Goal: Register for event/course

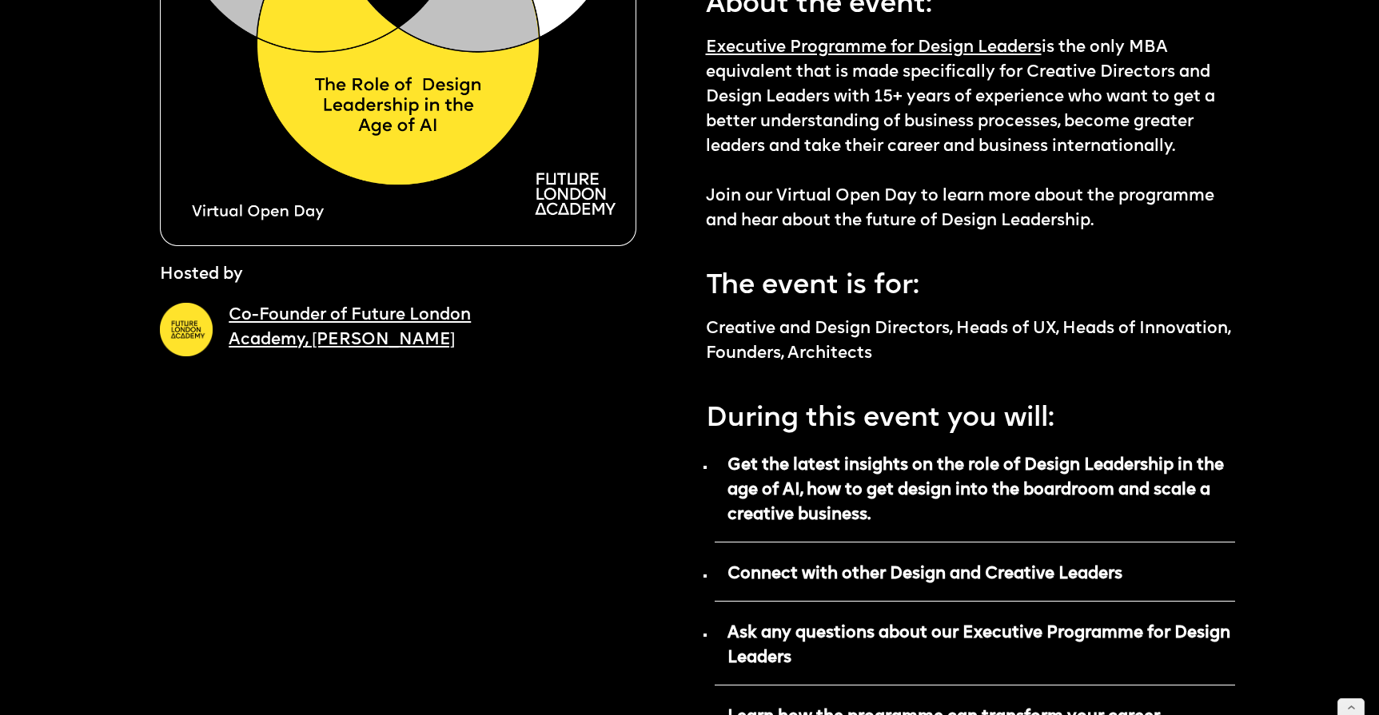
scroll to position [455, 0]
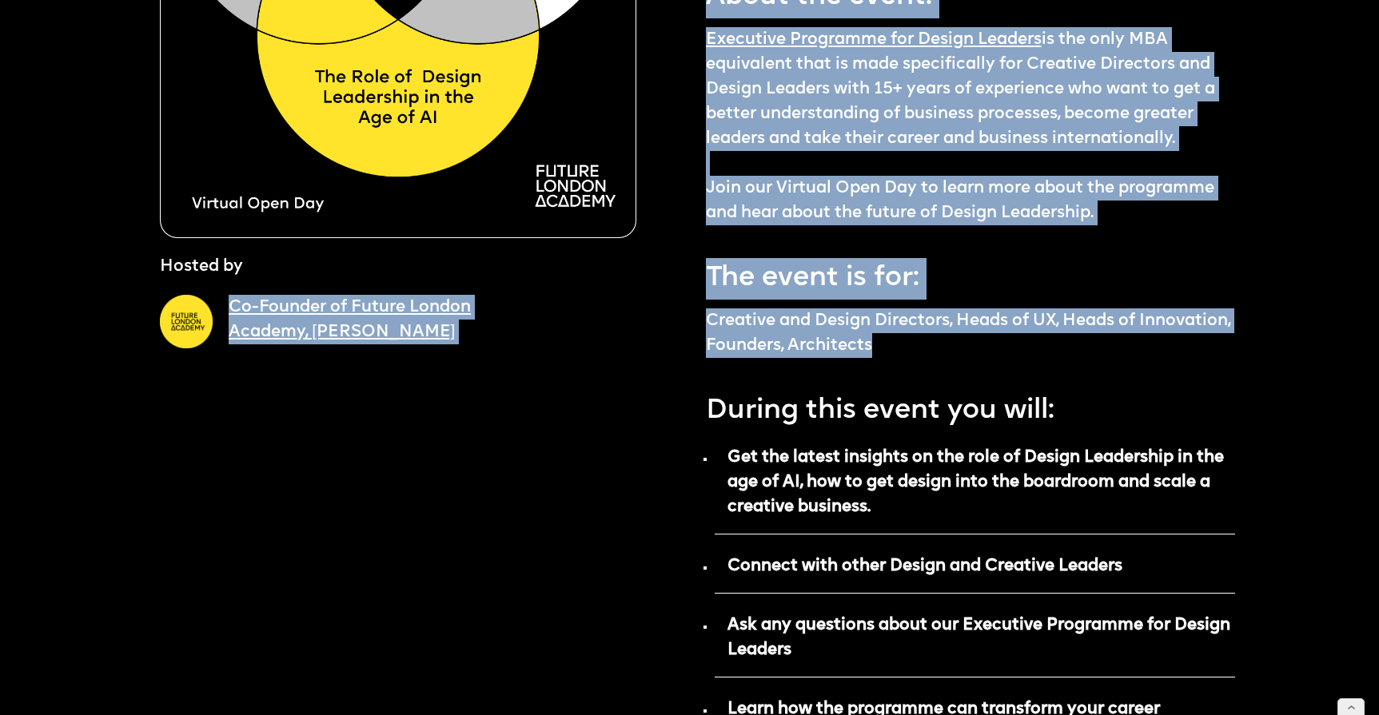
drag, startPoint x: 982, startPoint y: 290, endPoint x: 697, endPoint y: 263, distance: 286.6
click at [798, 309] on p "Creative and Design Directors, Heads of UX, Heads of Innovation, Founders, Arch…" at bounding box center [971, 334] width 530 height 50
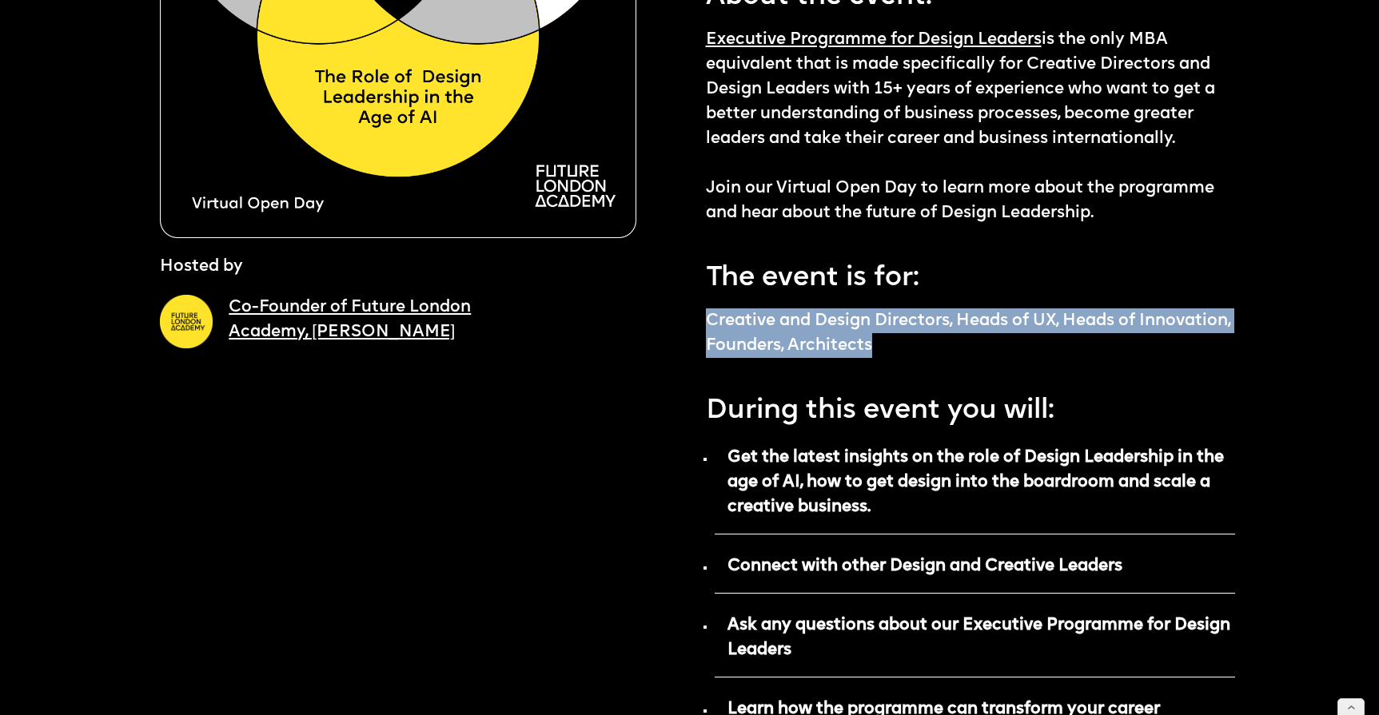
drag, startPoint x: 979, startPoint y: 284, endPoint x: 703, endPoint y: 270, distance: 276.9
copy p "Creative and Design Directors, Heads of UX, Heads of Innovation, Founders, Arch…"
